Goal: Task Accomplishment & Management: Manage account settings

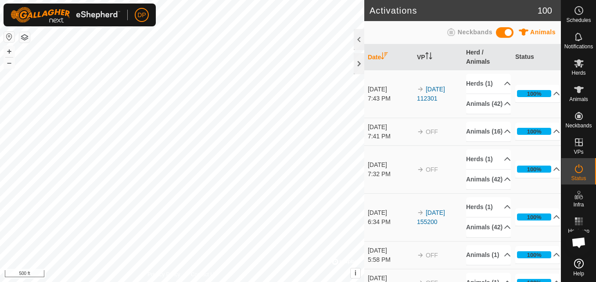
scroll to position [894, 0]
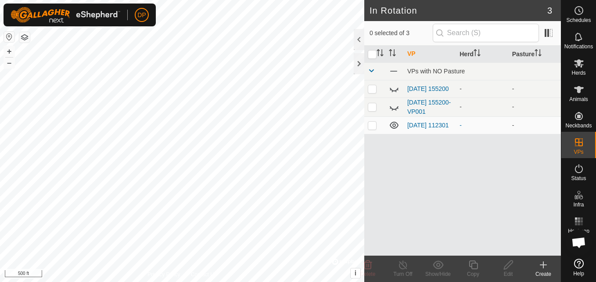
scroll to position [894, 0]
click at [413, 85] on link "[DATE] 155200" at bounding box center [428, 88] width 42 height 7
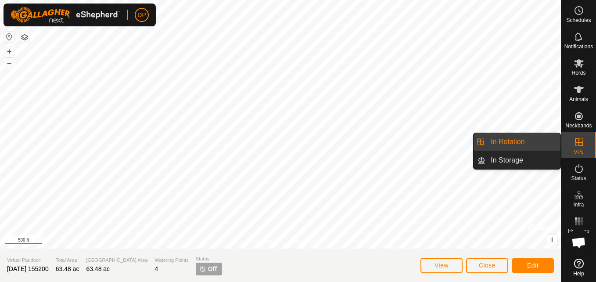
click at [580, 140] on icon at bounding box center [578, 142] width 11 height 11
click at [539, 143] on link "In Rotation" at bounding box center [522, 142] width 75 height 18
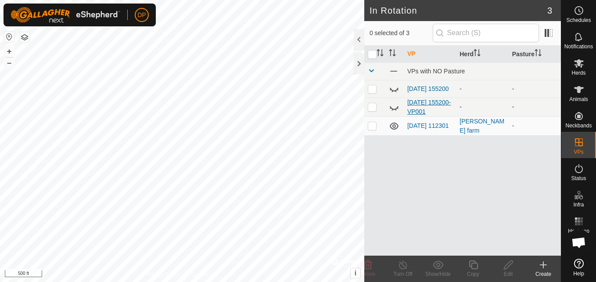
click at [416, 109] on link "2025-08-31 155200-VP001" at bounding box center [428, 107] width 43 height 16
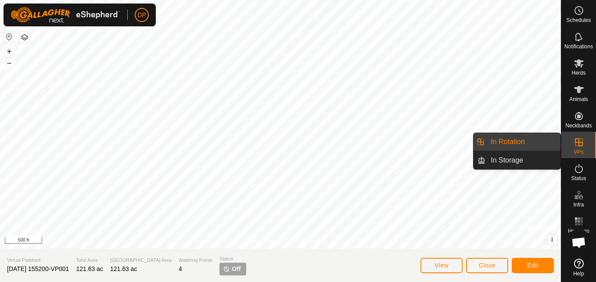
click at [536, 141] on link "In Rotation" at bounding box center [522, 142] width 75 height 18
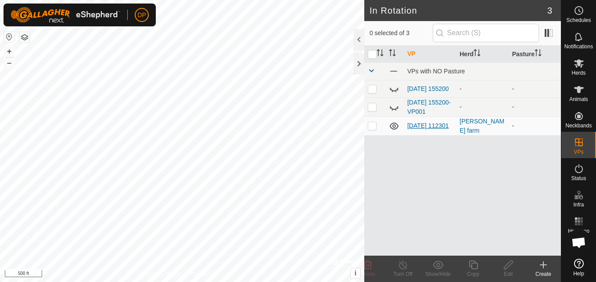
click at [425, 125] on link "[DATE] 112301" at bounding box center [428, 125] width 42 height 7
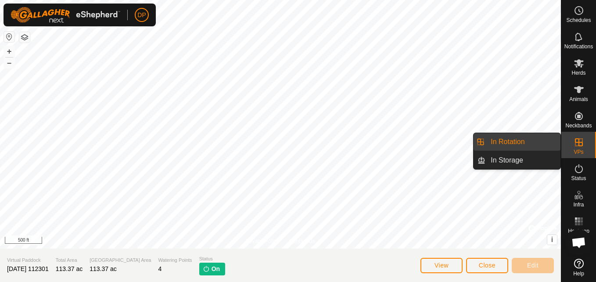
click at [570, 138] on div "VPs" at bounding box center [578, 145] width 35 height 26
click at [578, 146] on icon at bounding box center [578, 142] width 11 height 11
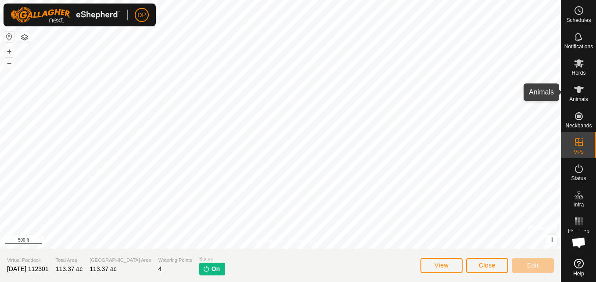
click at [582, 93] on icon at bounding box center [578, 89] width 11 height 11
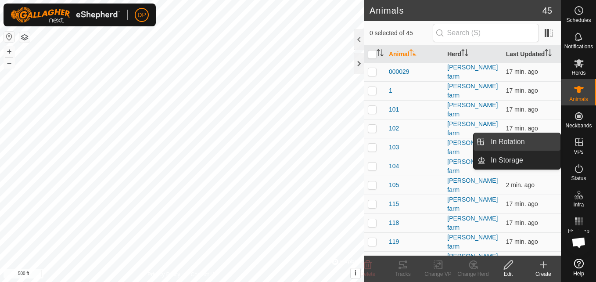
click at [547, 140] on link "In Rotation" at bounding box center [522, 142] width 75 height 18
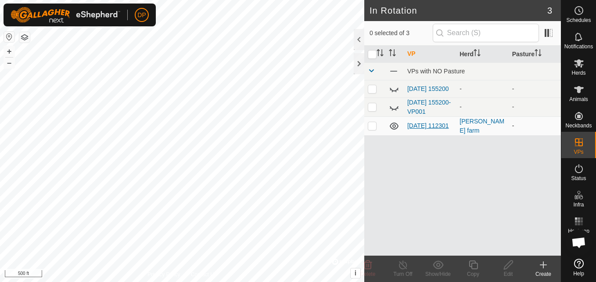
click at [421, 123] on link "[DATE] 112301" at bounding box center [428, 125] width 42 height 7
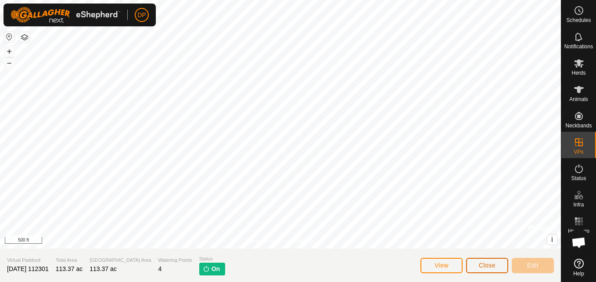
click at [489, 266] on span "Close" at bounding box center [486, 264] width 17 height 7
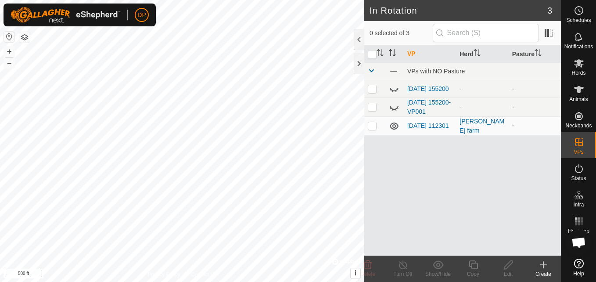
click at [372, 128] on p-checkbox at bounding box center [372, 125] width 9 height 7
checkbox input "true"
click at [431, 122] on link "[DATE] 112301" at bounding box center [428, 125] width 42 height 7
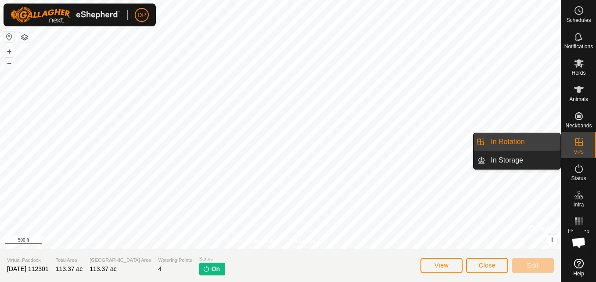
click at [581, 144] on icon at bounding box center [578, 142] width 11 height 11
click at [547, 141] on link "In Rotation" at bounding box center [522, 142] width 75 height 18
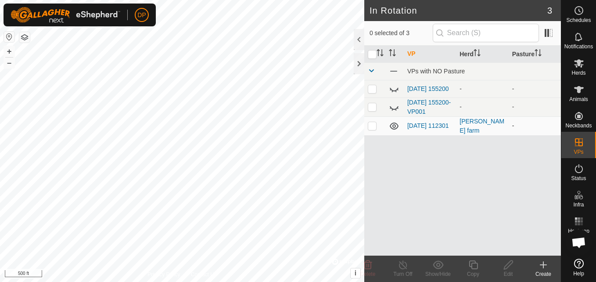
click at [369, 128] on p-checkbox at bounding box center [372, 125] width 9 height 7
checkbox input "false"
click at [580, 89] on icon at bounding box center [579, 89] width 10 height 7
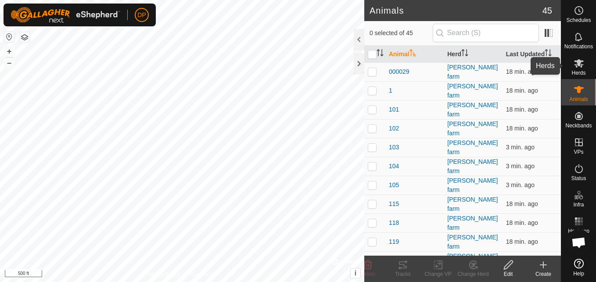
click at [579, 64] on icon at bounding box center [579, 63] width 10 height 8
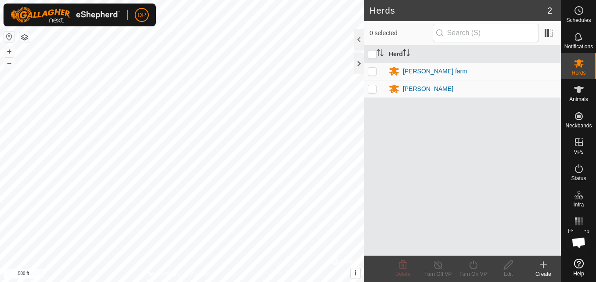
click at [371, 70] on p-checkbox at bounding box center [372, 71] width 9 height 7
checkbox input "true"
